Goal: Navigation & Orientation: Find specific page/section

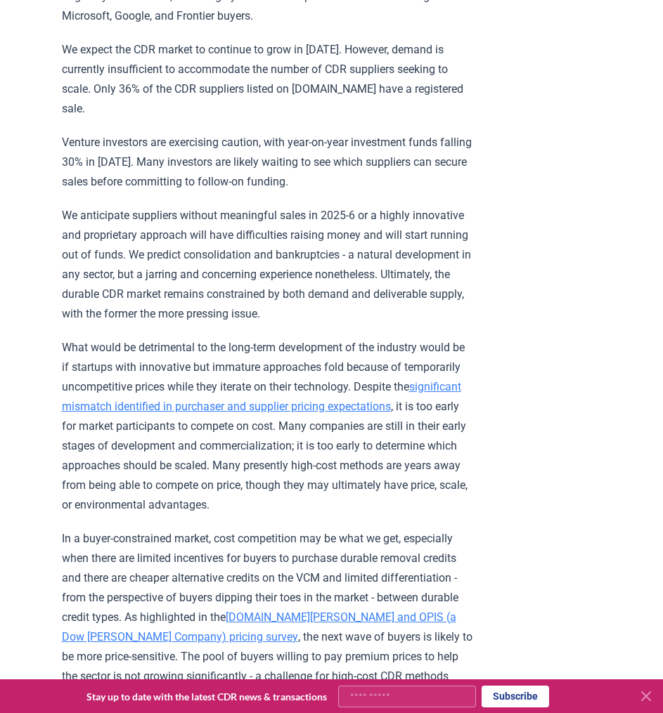
scroll to position [1234, 0]
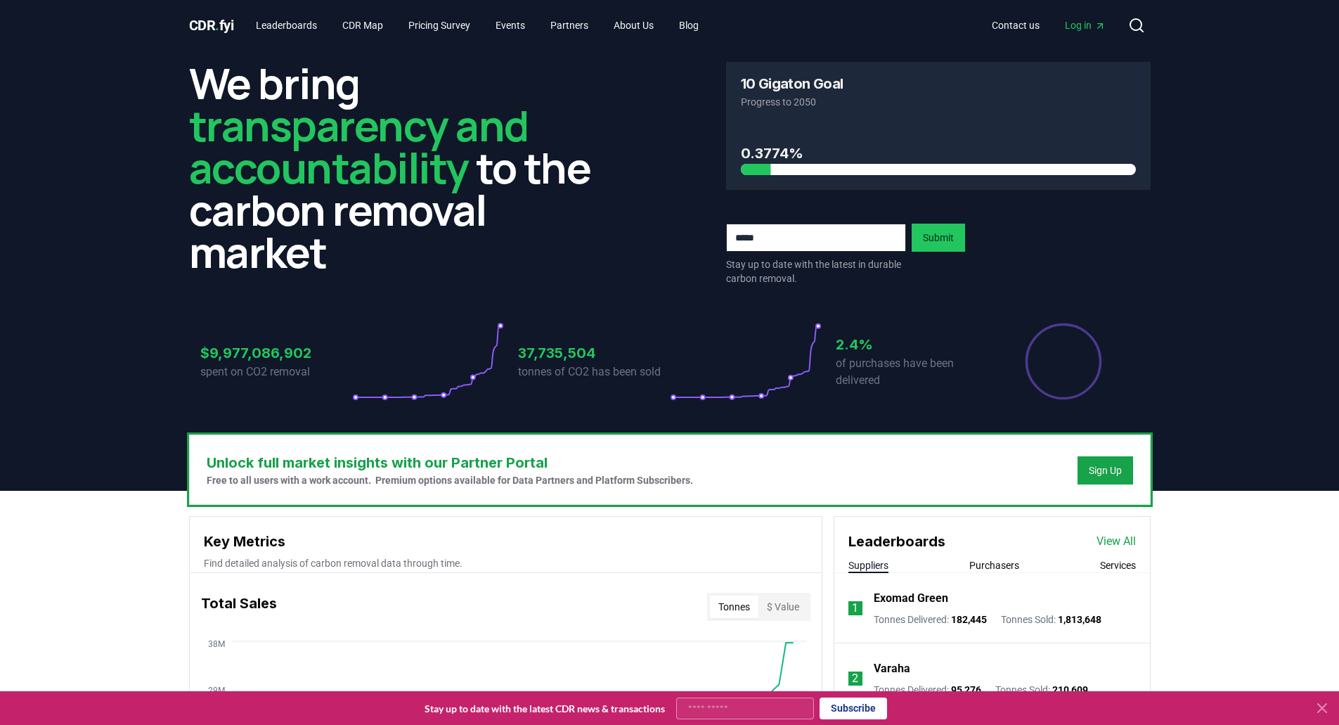
click at [798, 74] on div "10 Gigaton Goal Progress to 2050" at bounding box center [938, 93] width 423 height 60
click at [801, 77] on h3 "10 Gigaton Goal" at bounding box center [792, 84] width 103 height 14
click at [377, 27] on link "CDR Map" at bounding box center [362, 25] width 63 height 25
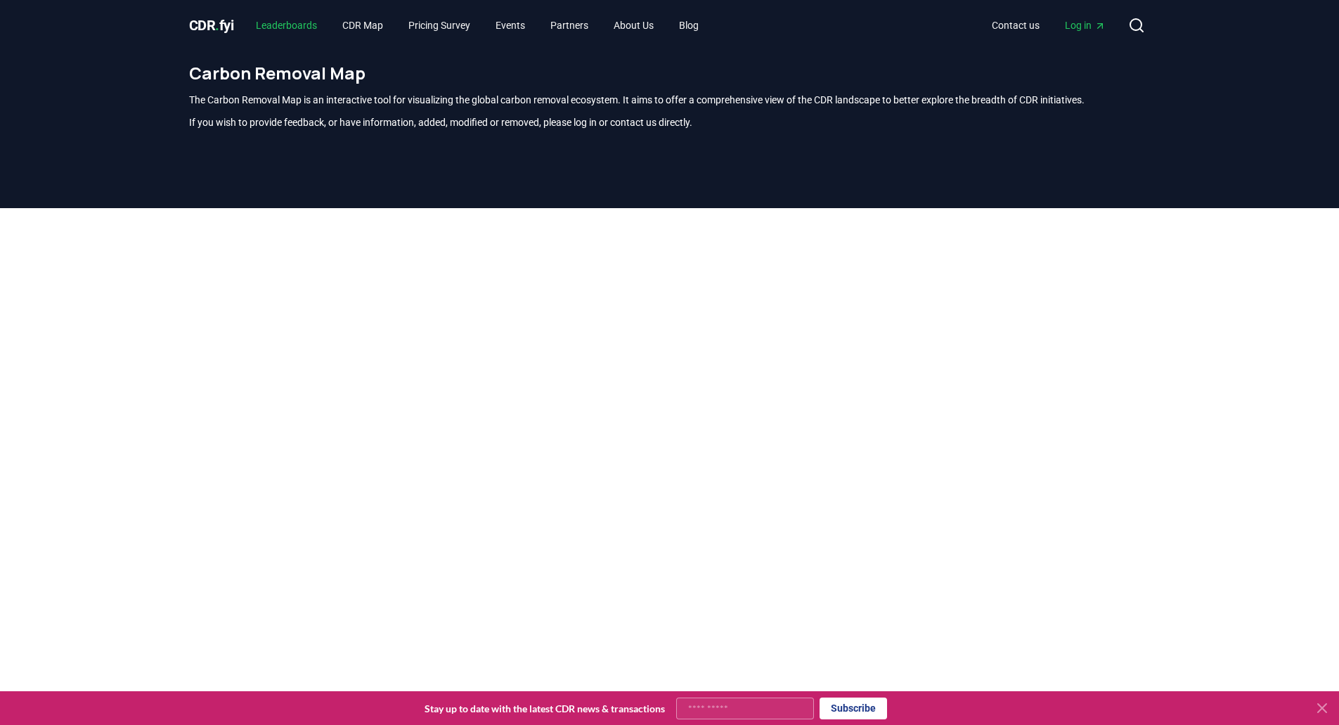
click at [304, 26] on link "Leaderboards" at bounding box center [287, 25] width 84 height 25
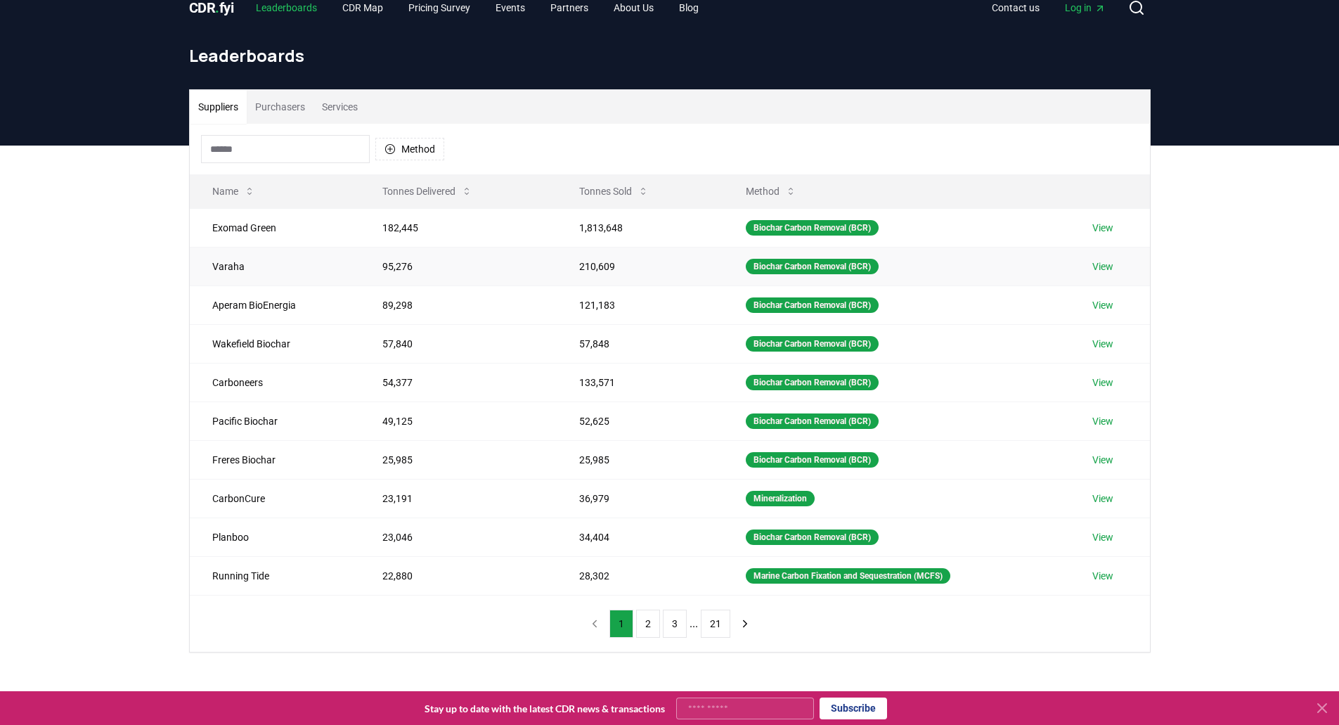
scroll to position [17, 0]
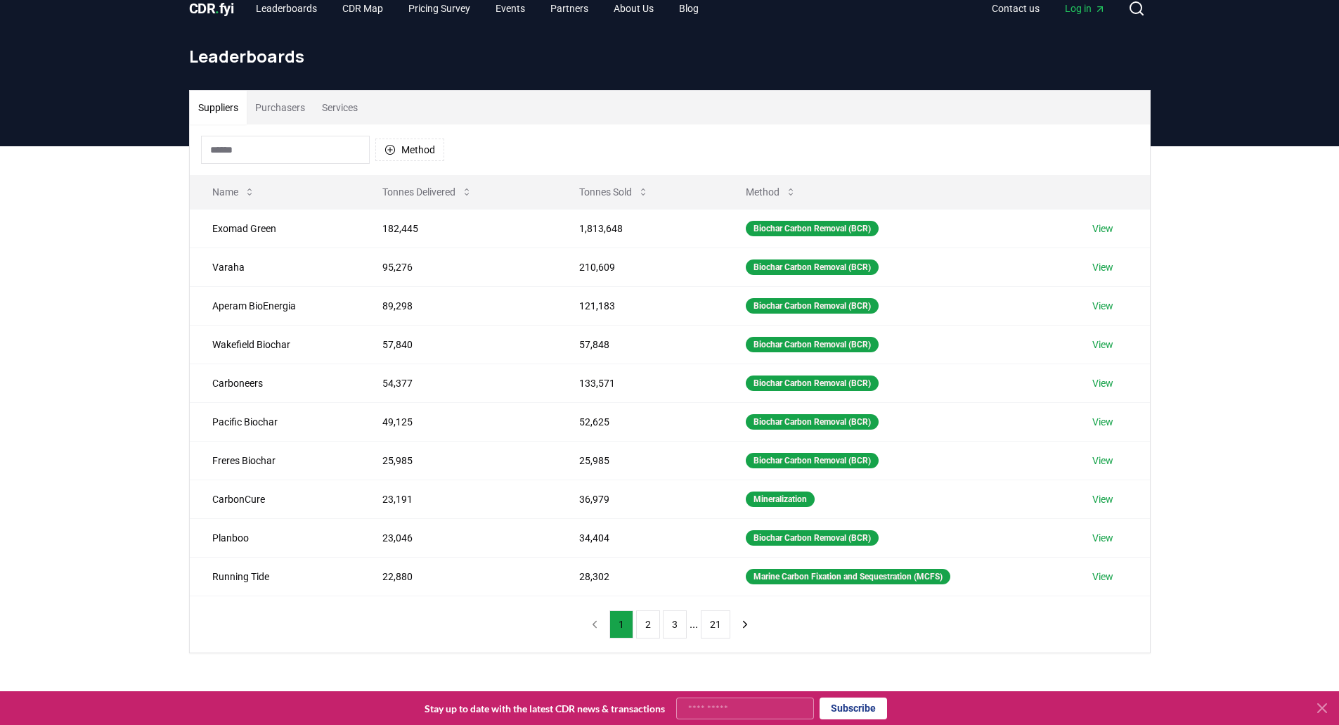
click at [221, 0] on span "CDR . fyi" at bounding box center [211, 8] width 45 height 17
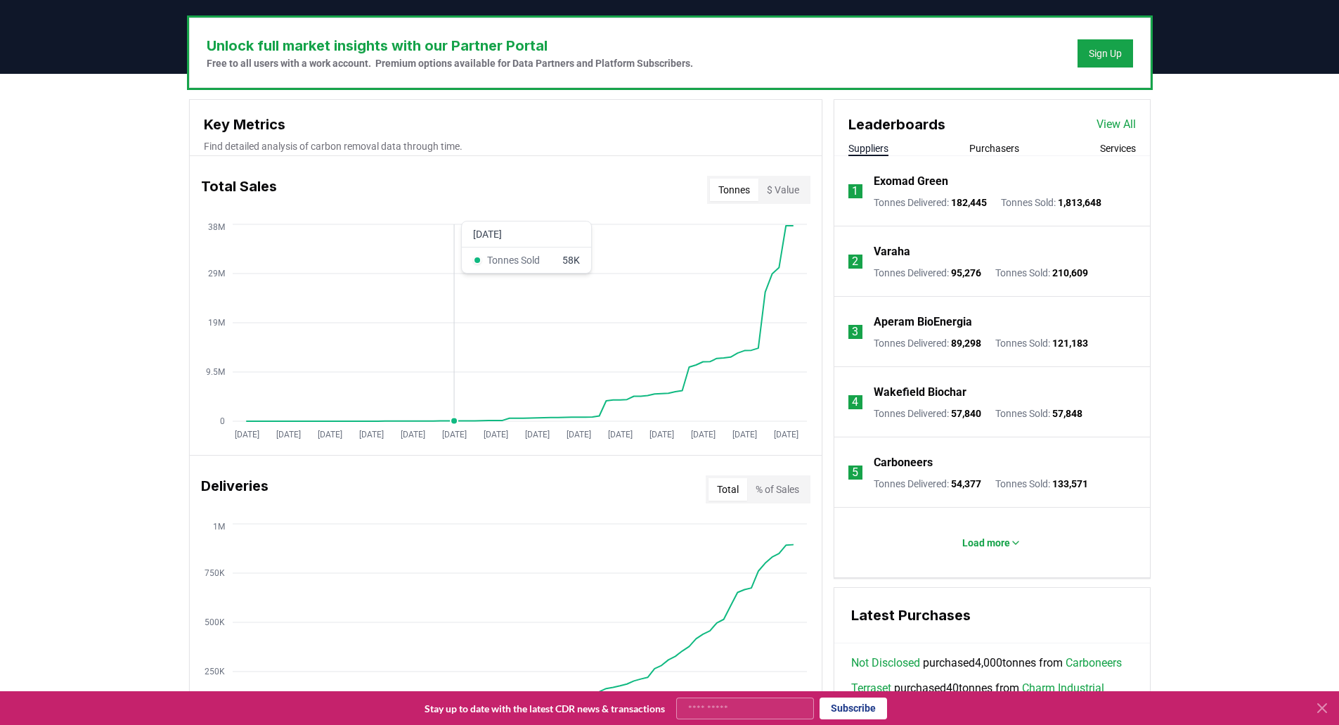
scroll to position [425, 0]
